Goal: Transaction & Acquisition: Book appointment/travel/reservation

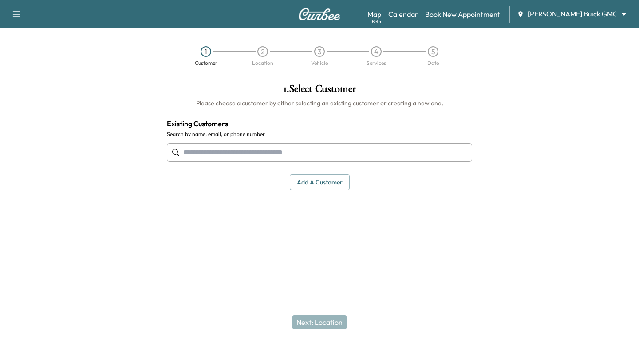
click at [188, 157] on input "text" at bounding box center [320, 152] width 306 height 19
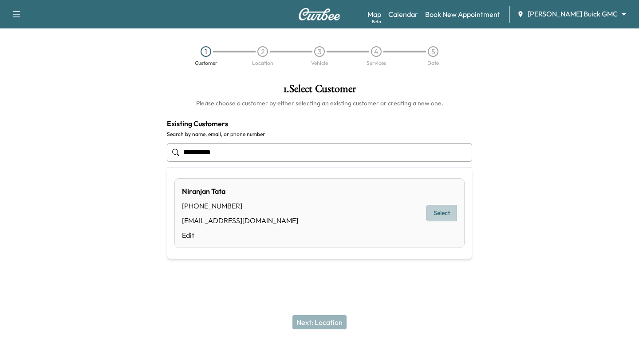
click at [445, 210] on button "Select" at bounding box center [442, 213] width 31 height 16
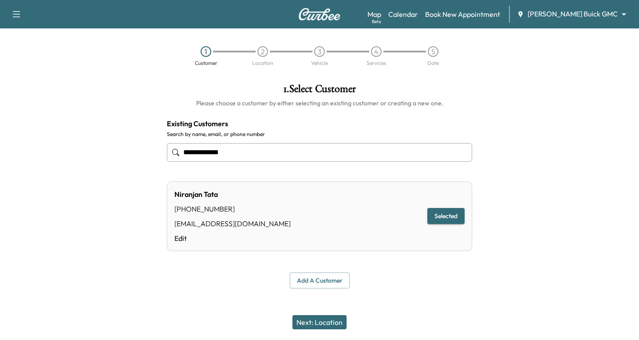
type input "**********"
click at [316, 319] on button "Next: Location" at bounding box center [320, 322] width 54 height 14
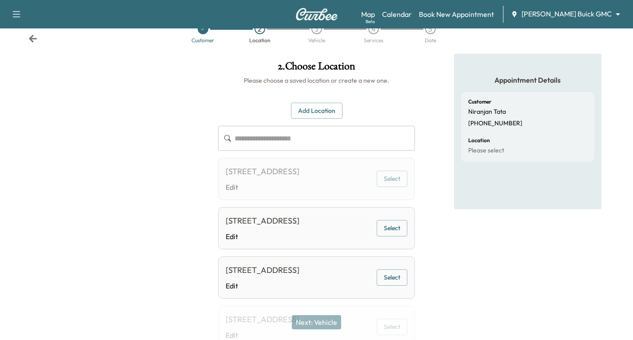
scroll to position [44, 0]
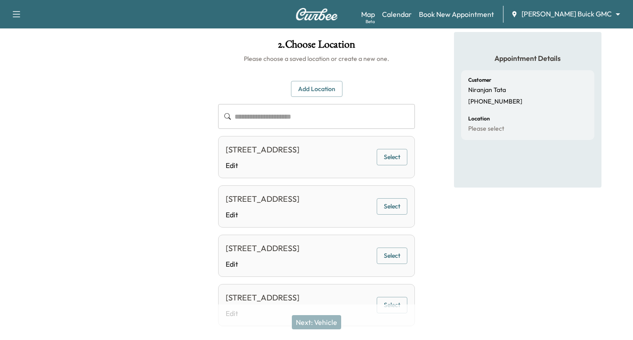
click at [397, 204] on button "Select" at bounding box center [392, 206] width 31 height 16
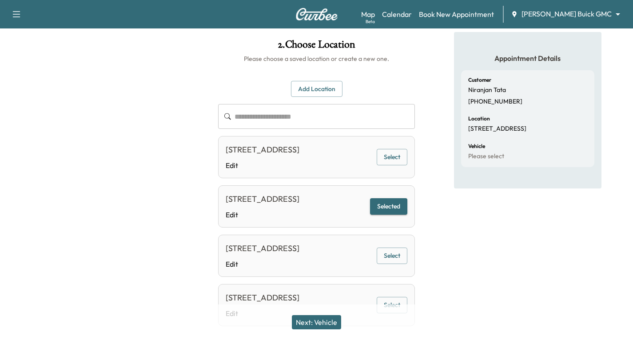
click at [324, 318] on button "Next: Vehicle" at bounding box center [316, 322] width 49 height 14
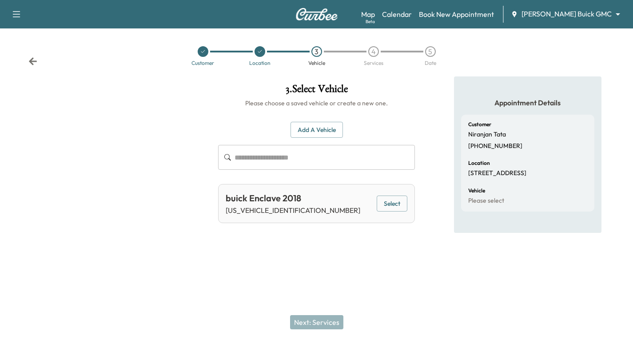
scroll to position [0, 0]
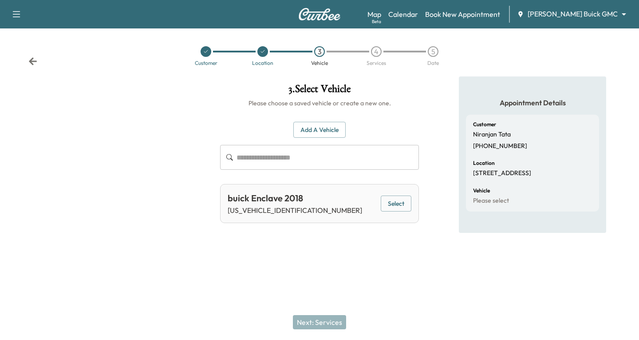
click at [397, 207] on button "Select" at bounding box center [396, 203] width 31 height 16
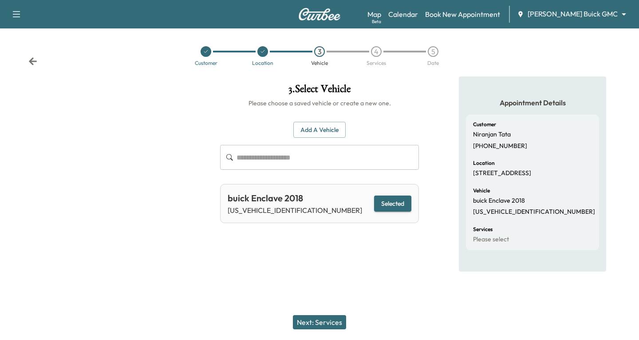
click at [331, 324] on button "Next: Services" at bounding box center [319, 322] width 53 height 14
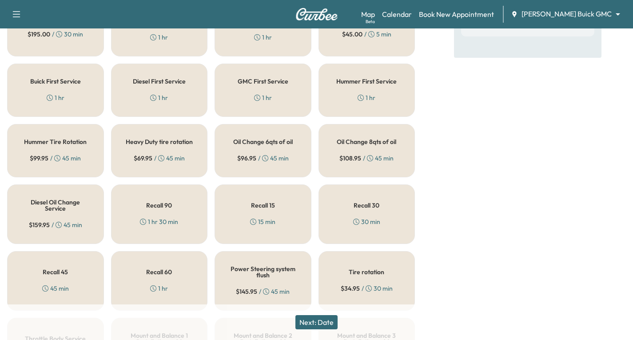
scroll to position [266, 0]
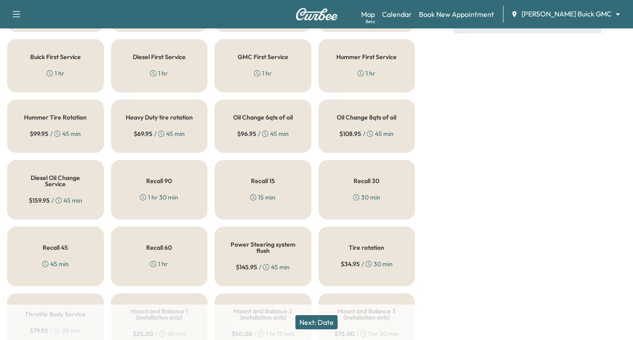
click at [270, 133] on div "$ 96.95 / 45 min" at bounding box center [263, 133] width 52 height 9
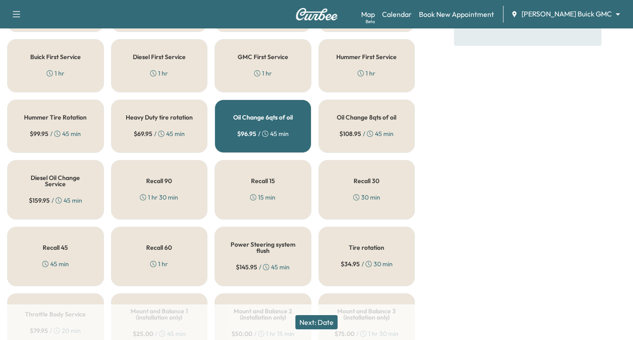
click at [321, 318] on button "Next: Date" at bounding box center [316, 322] width 42 height 14
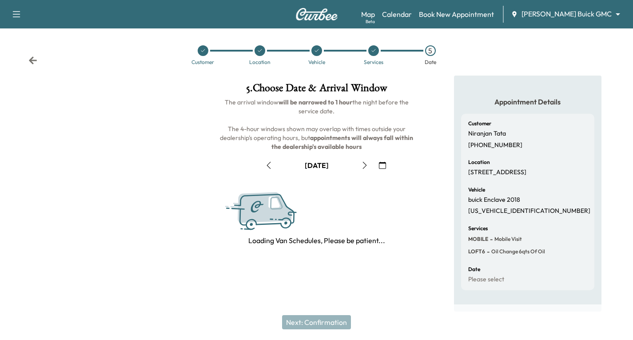
scroll to position [105, 0]
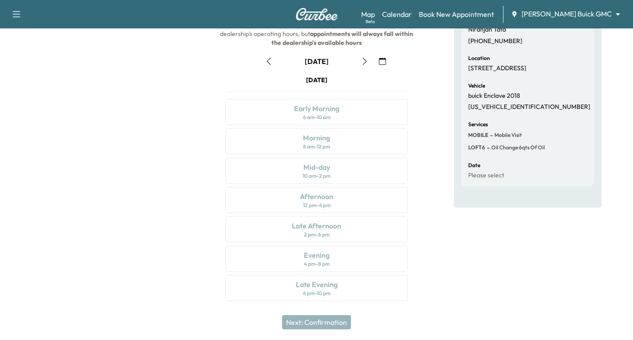
click at [363, 62] on icon "button" at bounding box center [364, 61] width 7 height 7
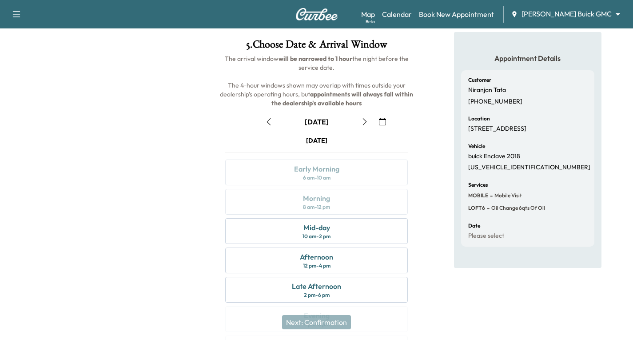
scroll to position [0, 0]
